Goal: Task Accomplishment & Management: Use online tool/utility

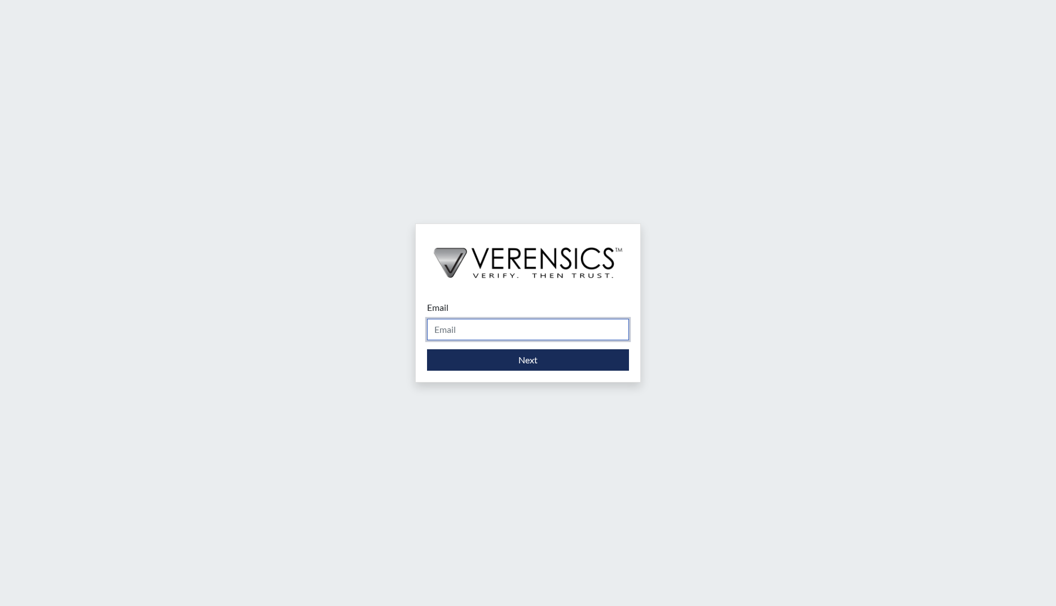
click at [487, 333] on input "Email" at bounding box center [528, 329] width 202 height 21
type input "[PERSON_NAME][EMAIL_ADDRESS][PERSON_NAME][DOMAIN_NAME]"
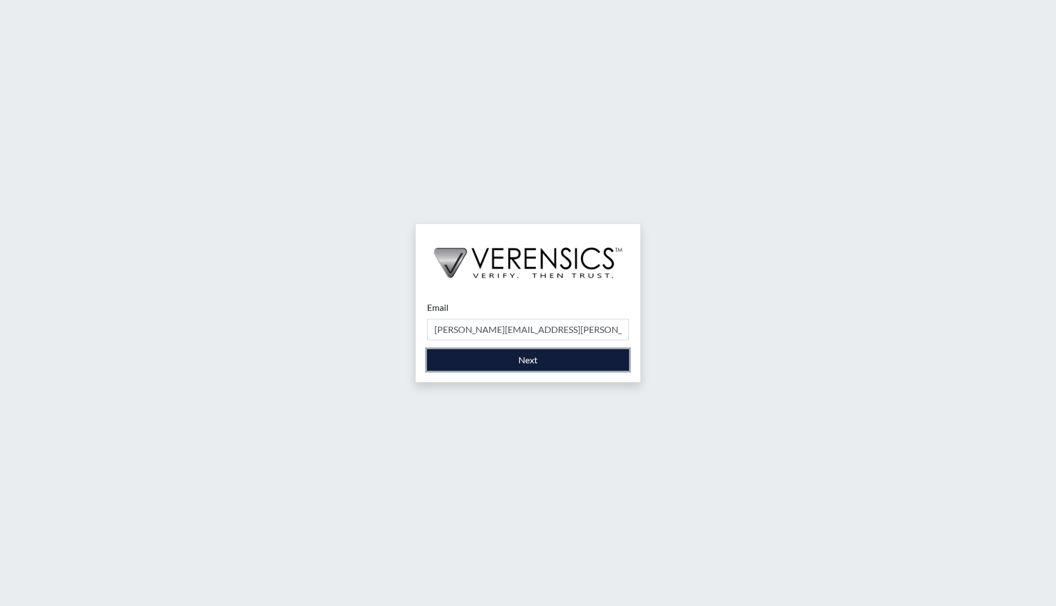
click at [544, 359] on button "Next" at bounding box center [528, 359] width 202 height 21
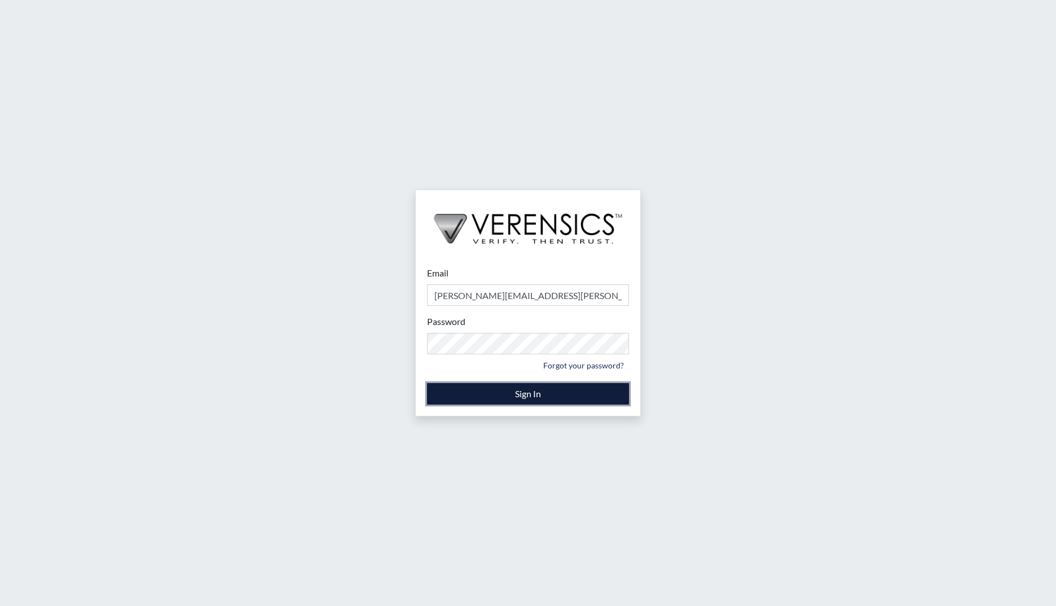
click at [512, 390] on button "Sign In" at bounding box center [528, 393] width 202 height 21
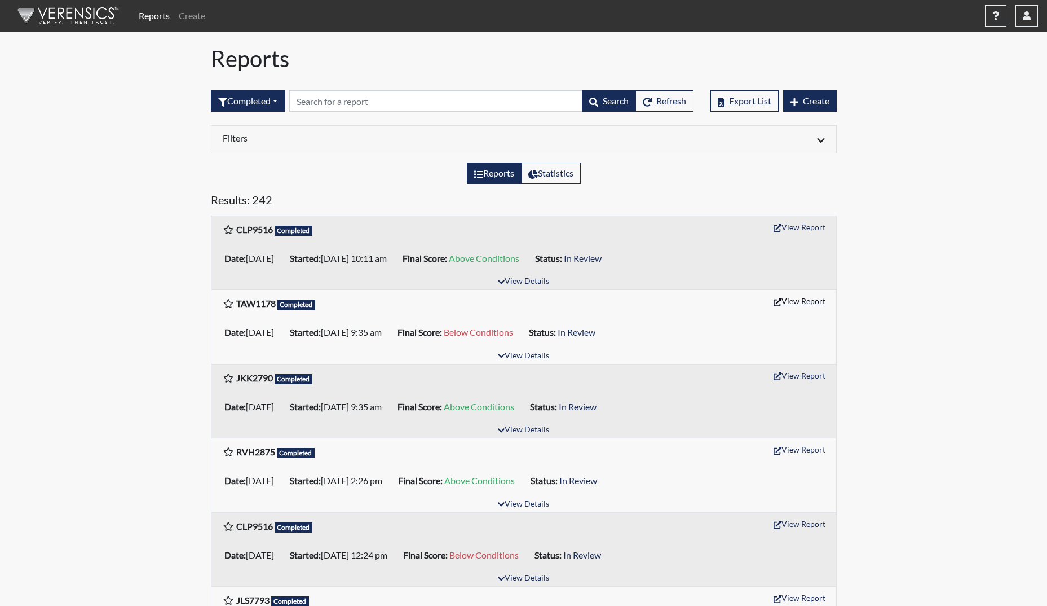
click at [805, 302] on button "View Report" at bounding box center [800, 300] width 62 height 17
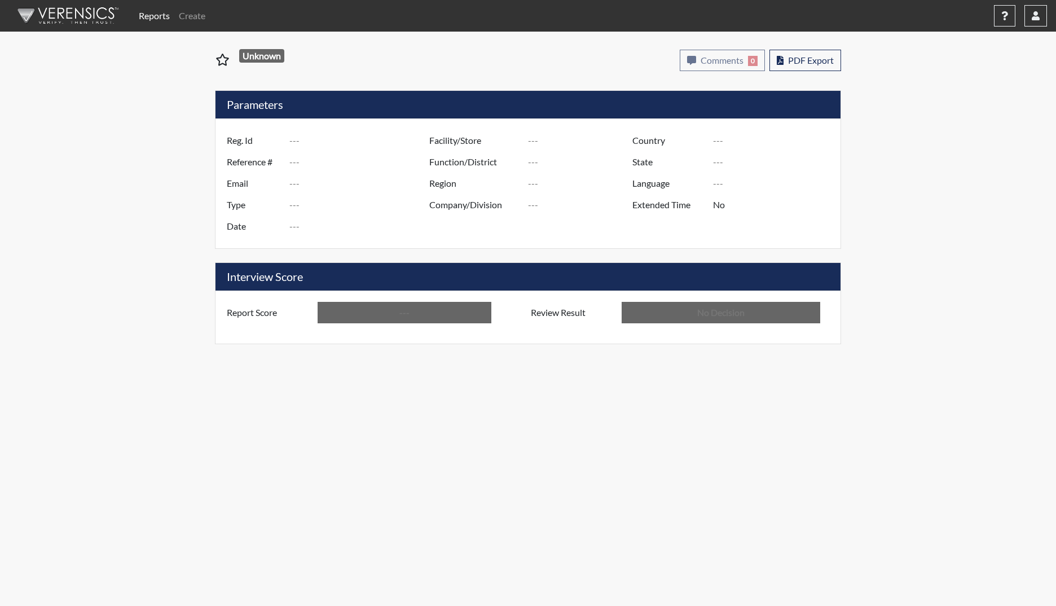
type input "TAW1178"
type input "51636"
type input "---"
type input "Corrections Pre-Employment"
type input "[DATE]"
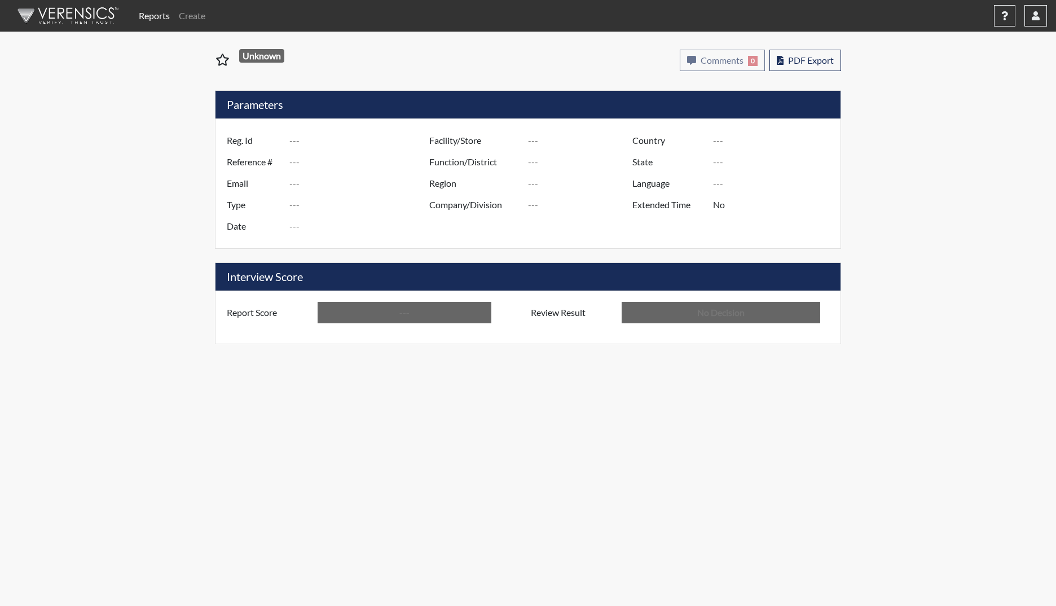
type input "Augusta SMP"
type input "[GEOGRAPHIC_DATA]"
type input "[US_STATE]"
type input "English"
type input "Below Conditions"
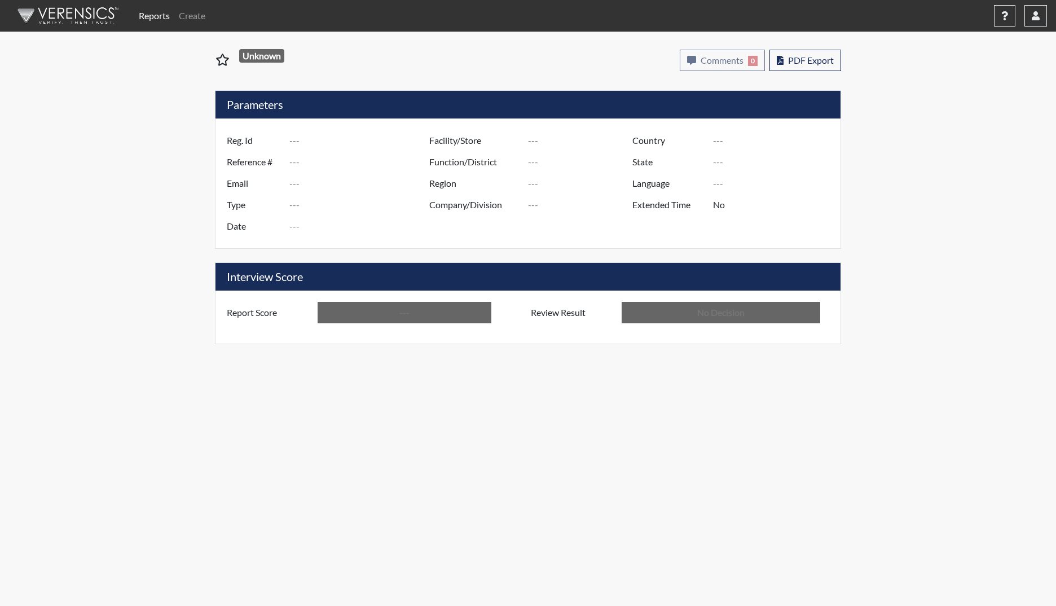
type input "In Review"
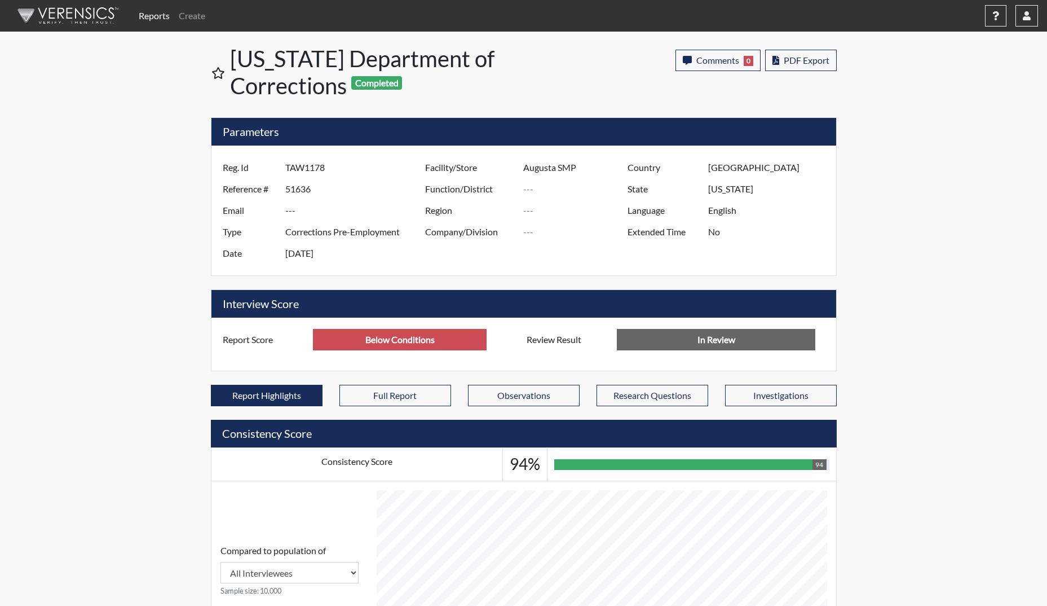
scroll to position [187, 469]
click at [790, 64] on span "PDF Export" at bounding box center [807, 60] width 46 height 11
click at [1032, 21] on button "button" at bounding box center [1027, 15] width 23 height 21
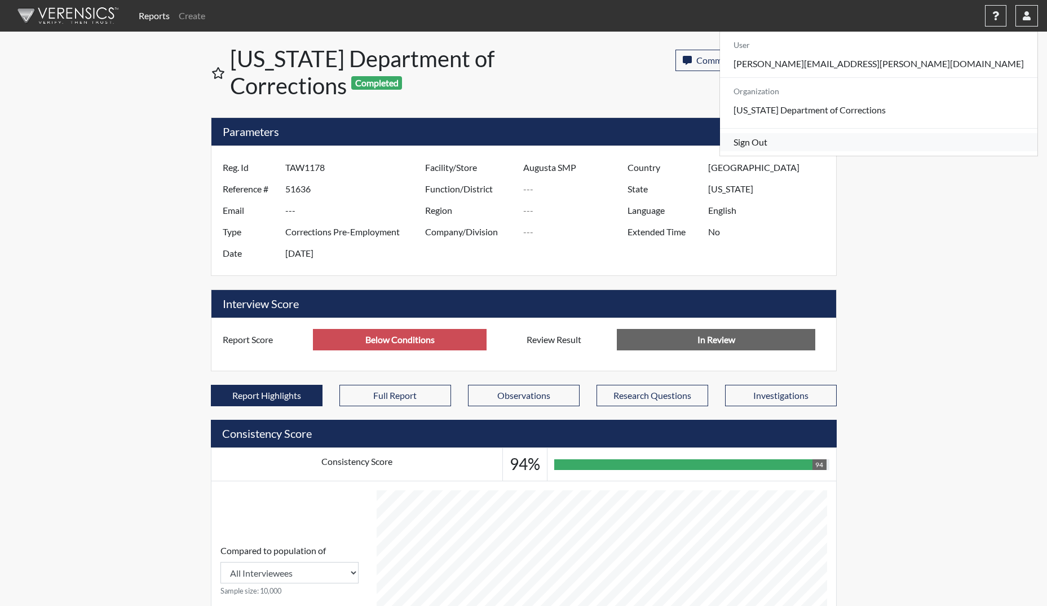
click at [922, 150] on link "Sign Out" at bounding box center [879, 142] width 318 height 18
